Goal: Information Seeking & Learning: Understand process/instructions

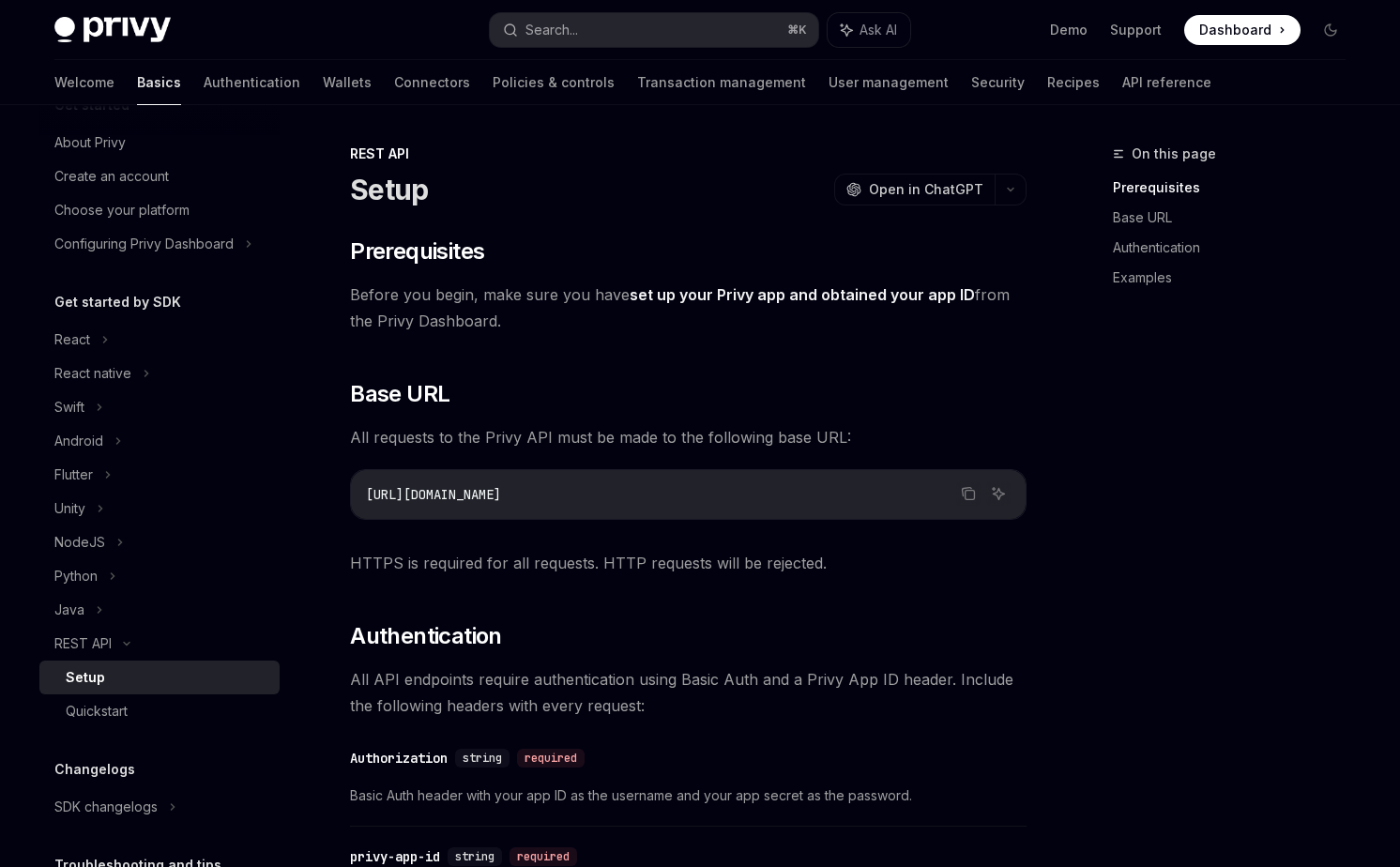
scroll to position [47, 0]
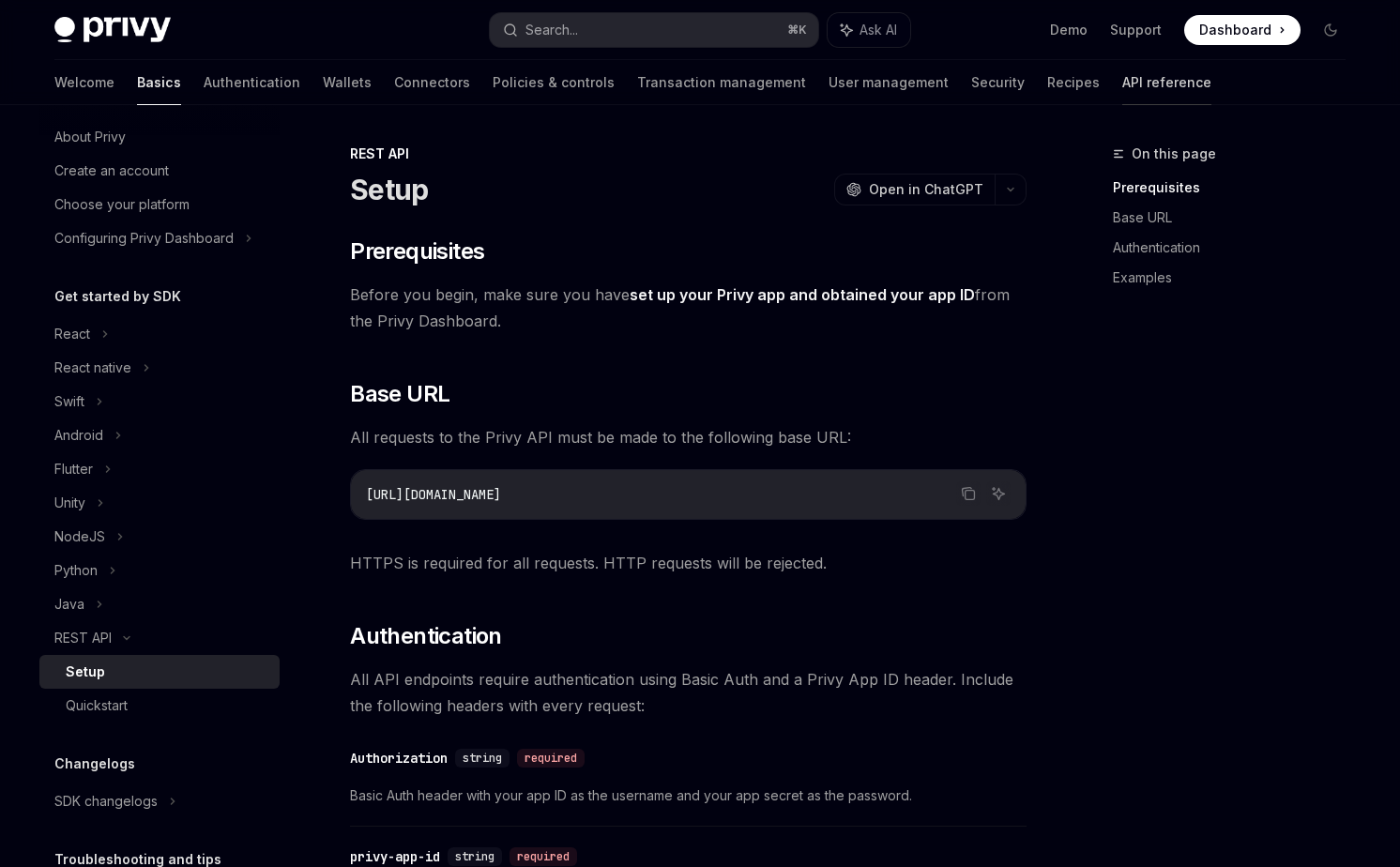
click at [1122, 82] on link "API reference" at bounding box center [1166, 82] width 89 height 45
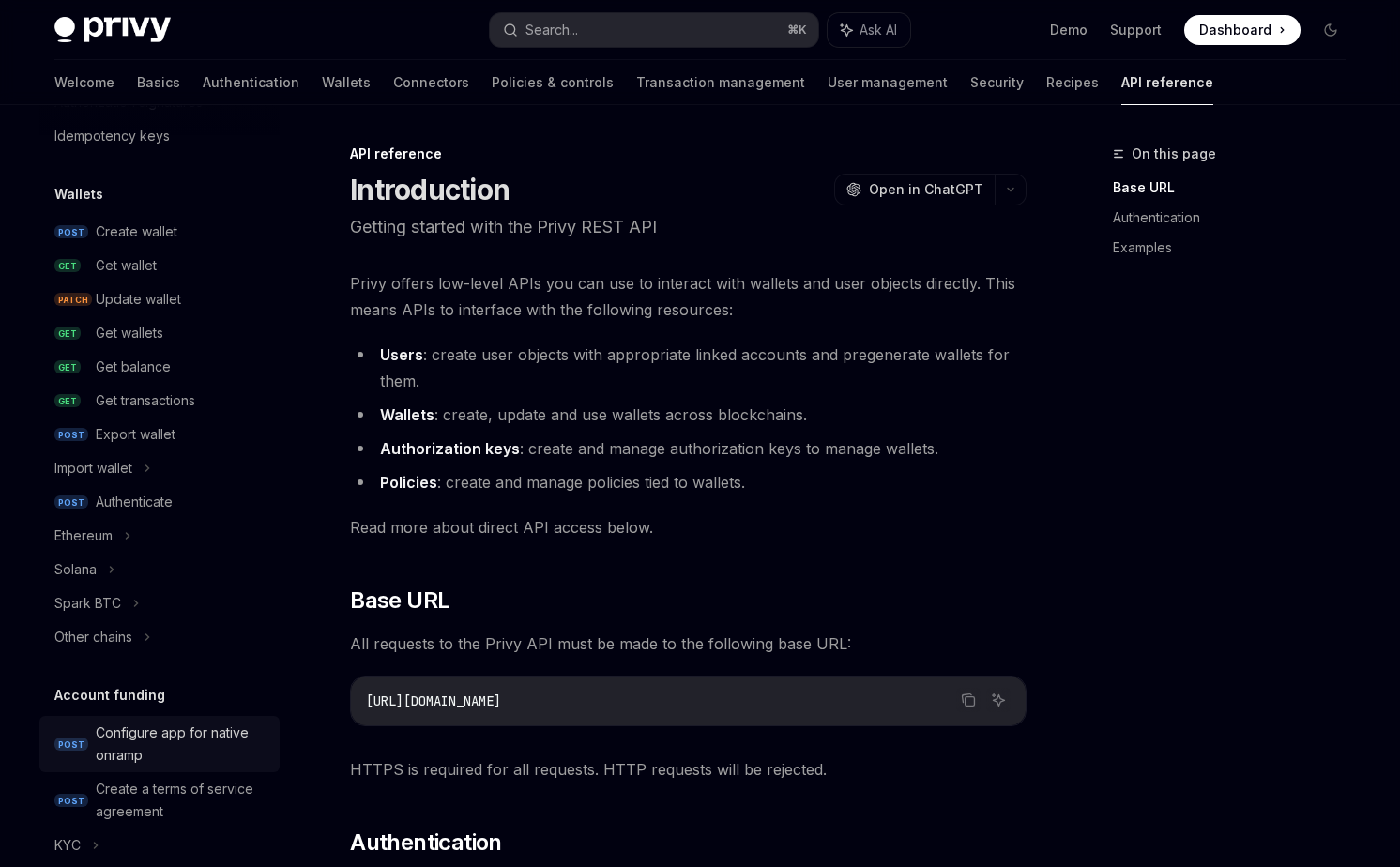
scroll to position [114, 0]
click at [155, 233] on div "Create wallet" at bounding box center [136, 232] width 81 height 23
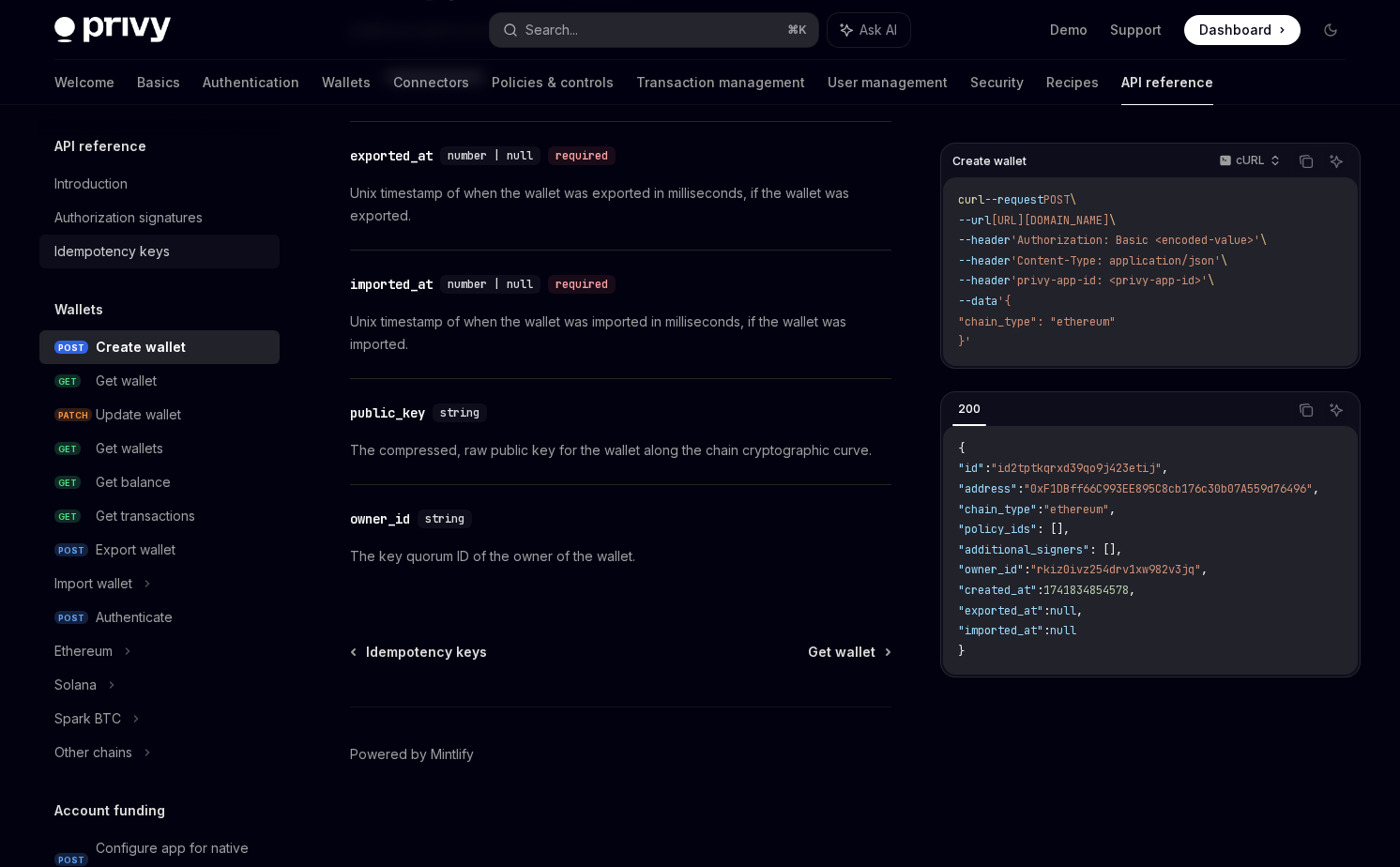
click at [149, 256] on div "Idempotency keys" at bounding box center [113, 251] width 115 height 23
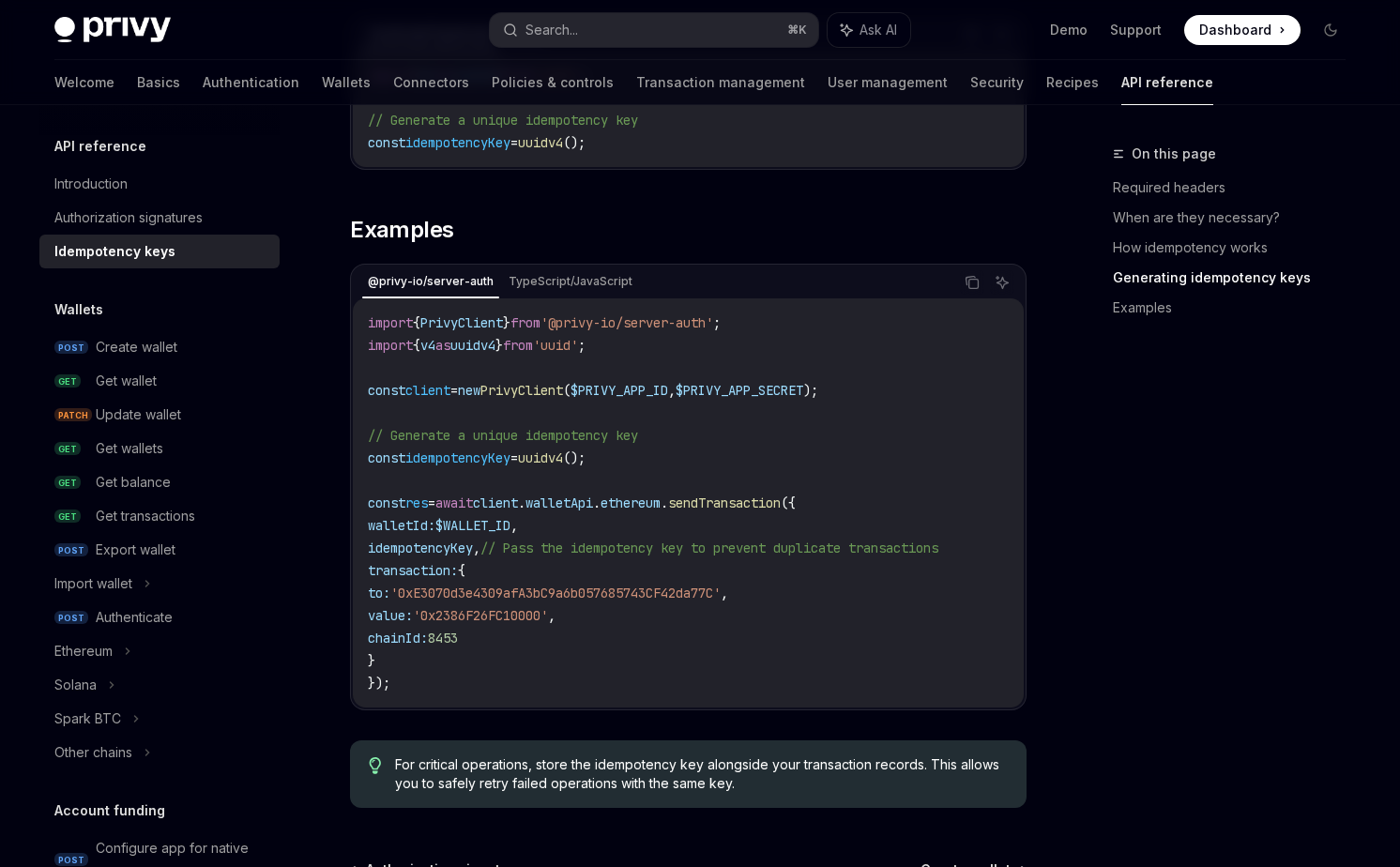
scroll to position [1934, 0]
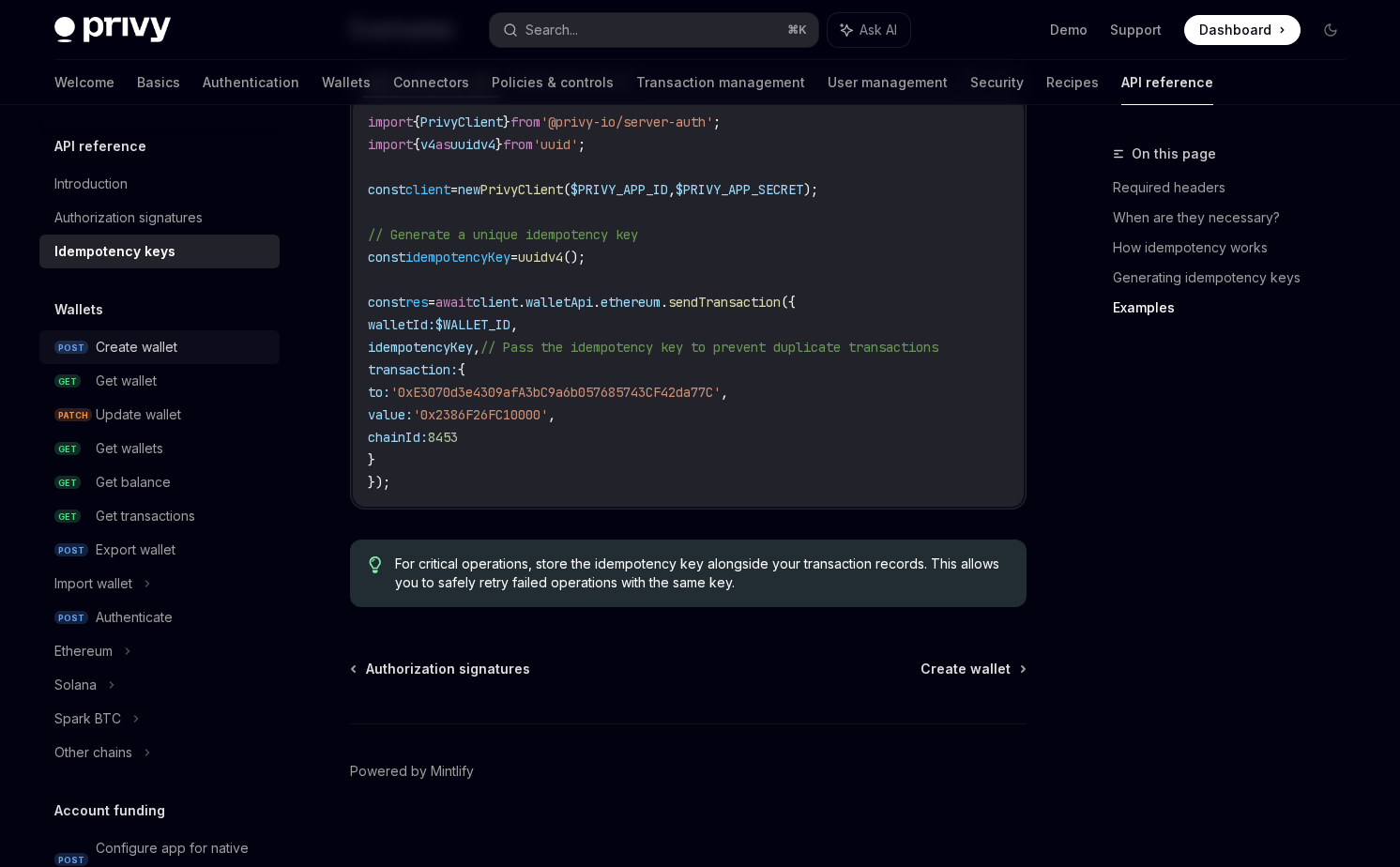
click at [114, 342] on div "Create wallet" at bounding box center [136, 346] width 81 height 23
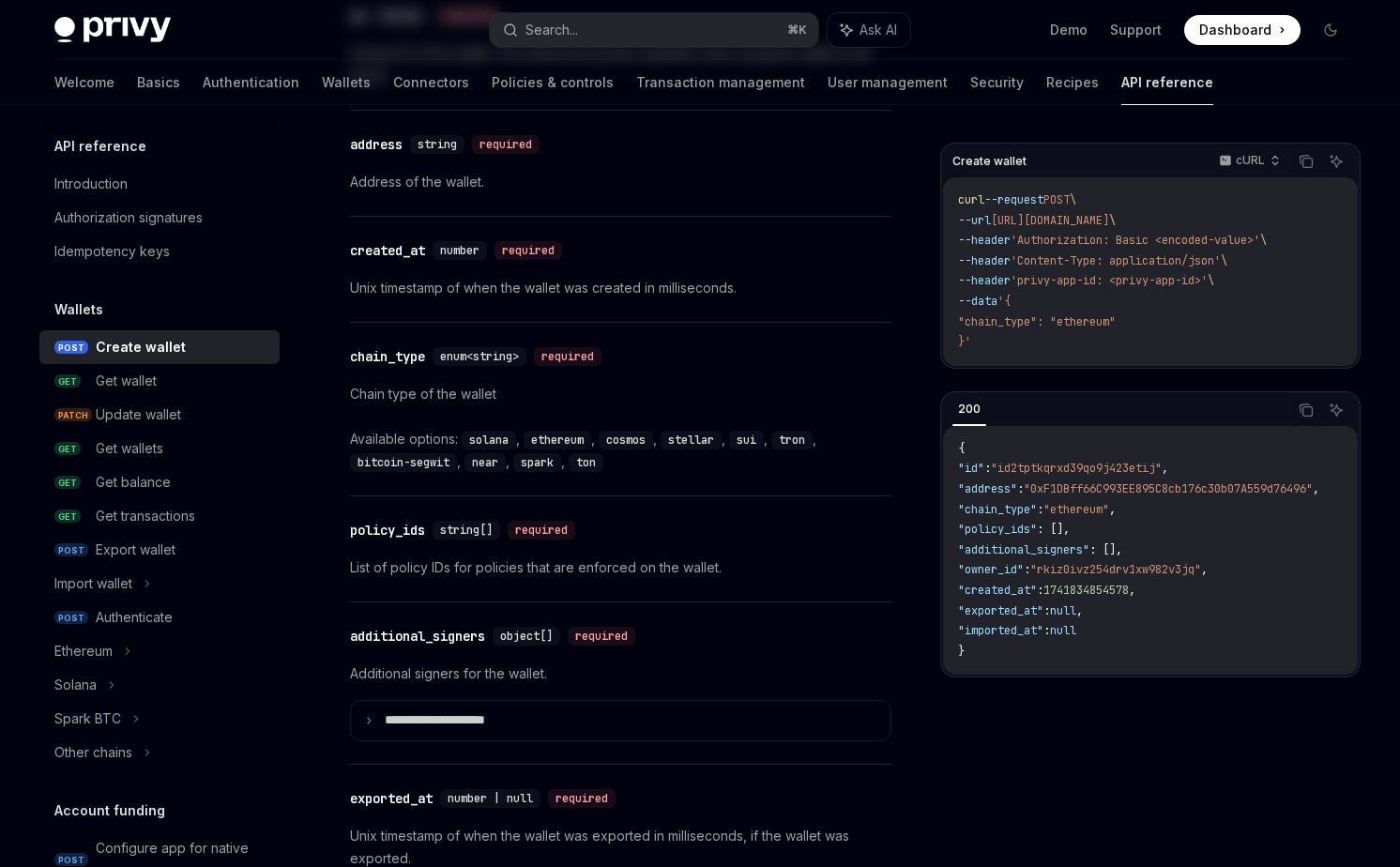
click at [114, 342] on div "Create wallet" at bounding box center [141, 346] width 90 height 23
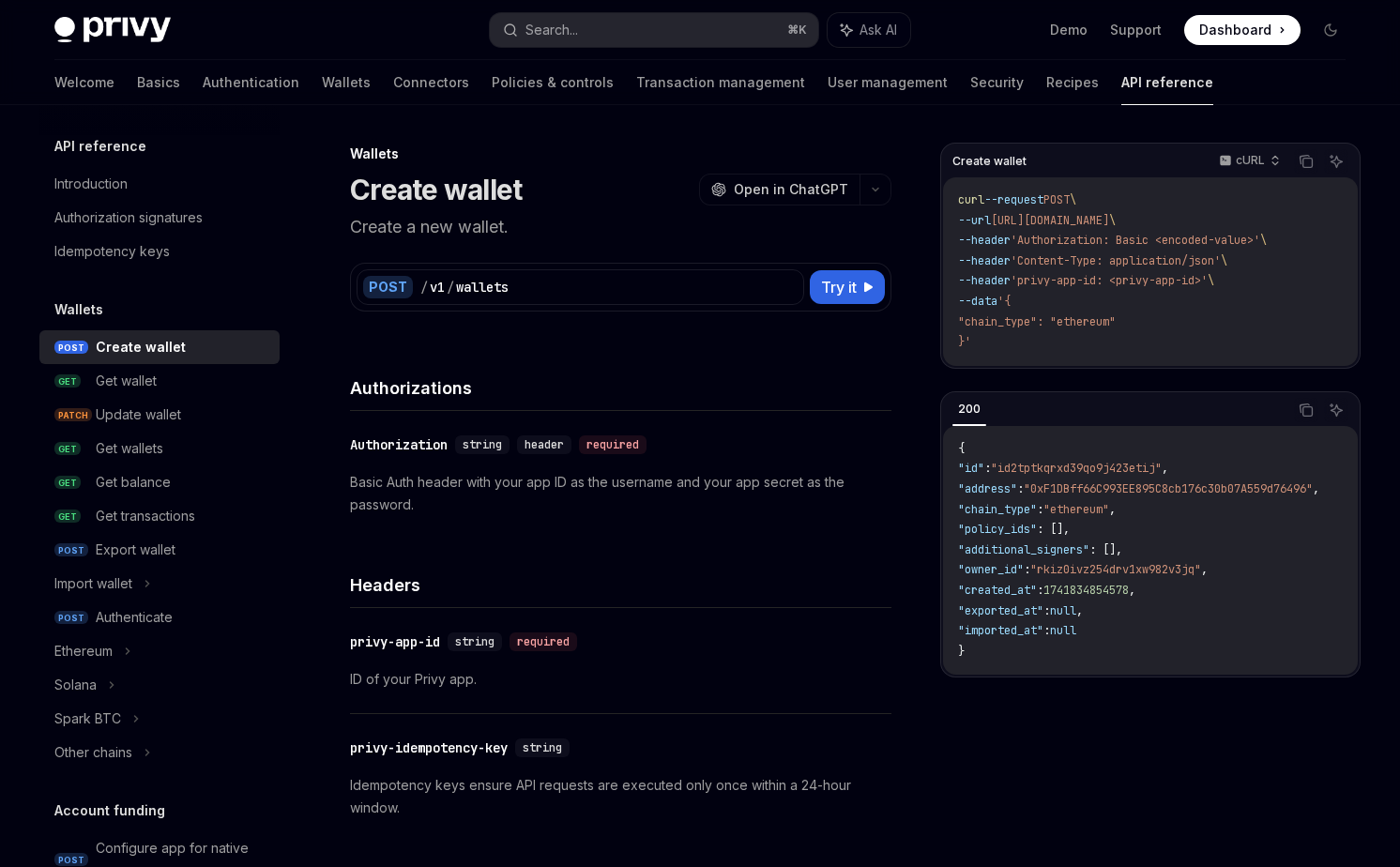
type textarea "*"
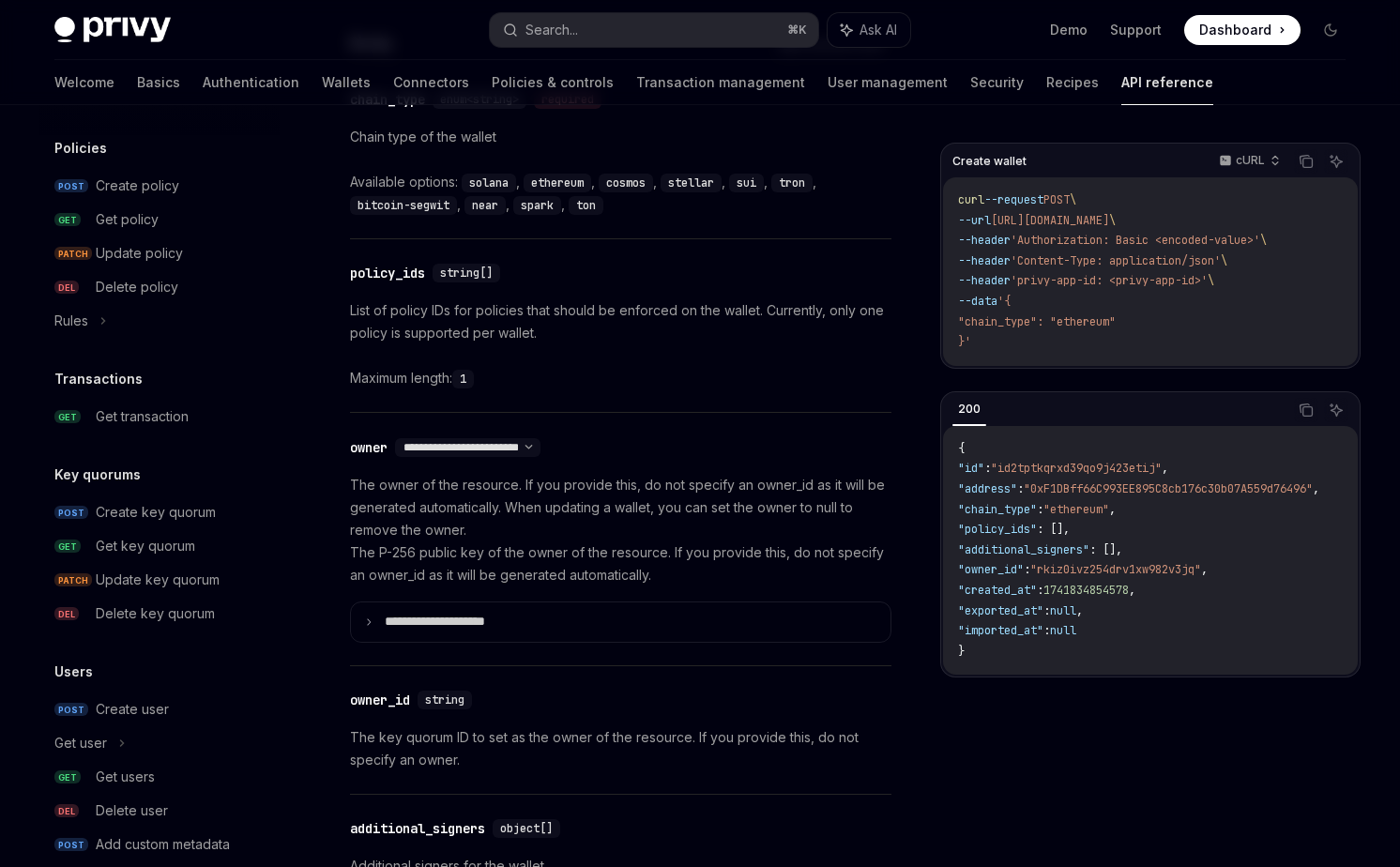
scroll to position [1010, 0]
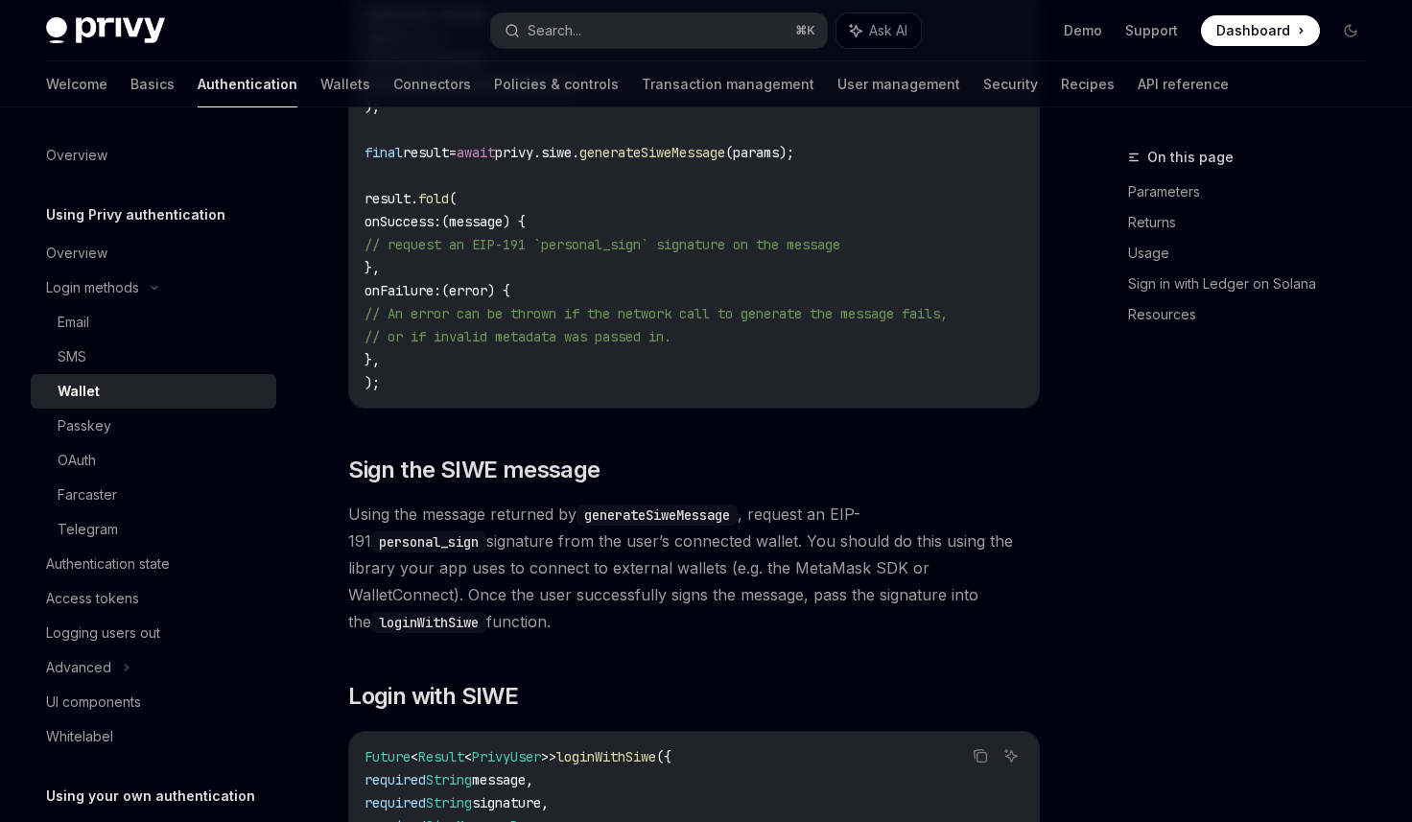
scroll to position [1667, 0]
